Goal: Information Seeking & Learning: Find specific fact

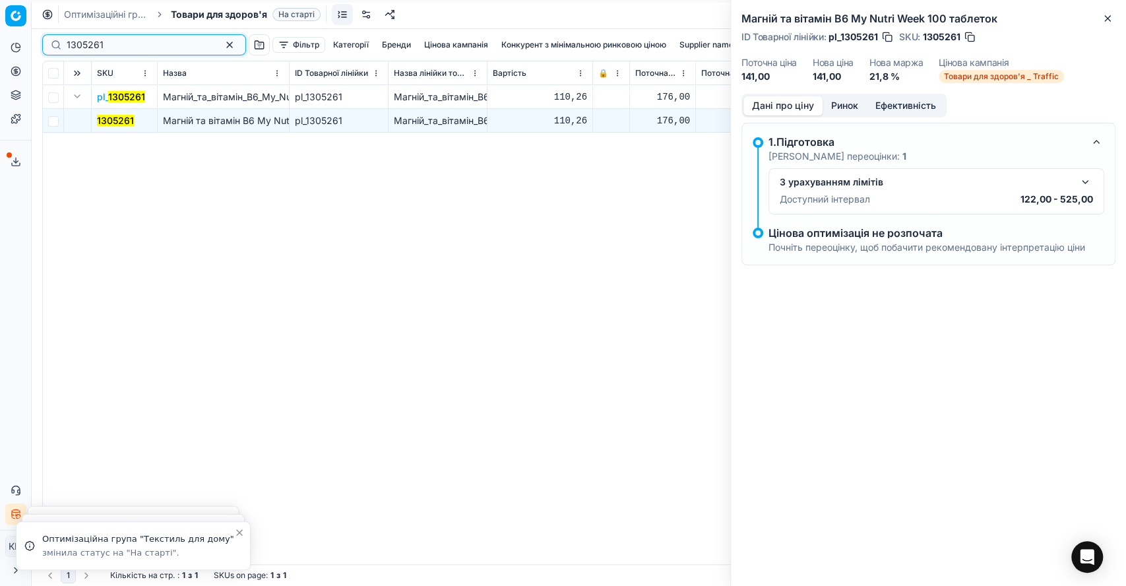
click at [95, 48] on input "1305261" at bounding box center [139, 44] width 144 height 13
drag, startPoint x: 116, startPoint y: 48, endPoint x: 58, endPoint y: 47, distance: 58.1
click at [58, 47] on div "1305261" at bounding box center [144, 44] width 204 height 21
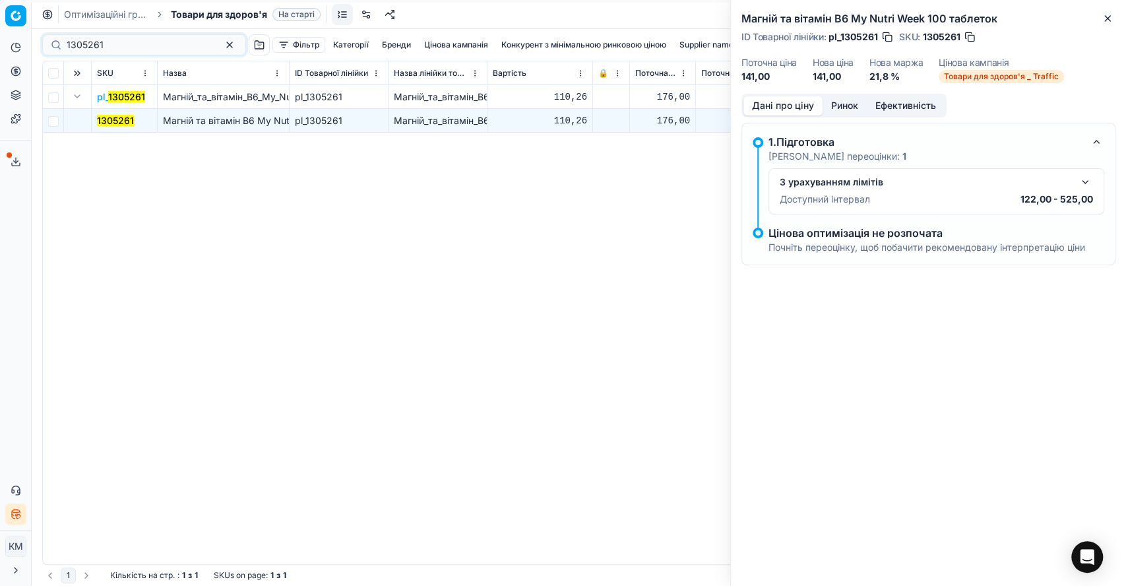
click at [111, 122] on mark "1305261" at bounding box center [115, 120] width 37 height 11
click at [844, 101] on button "Ринок" at bounding box center [845, 105] width 44 height 19
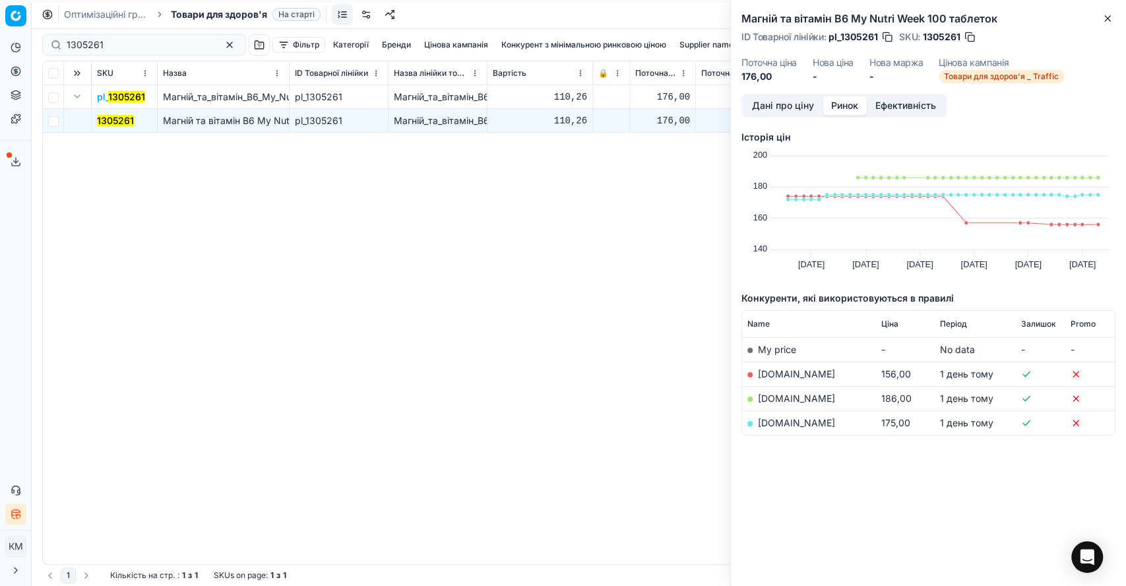
click at [792, 365] on td "biotus.ua" at bounding box center [808, 373] width 133 height 24
click at [773, 371] on link "biotus.ua" at bounding box center [796, 373] width 77 height 11
